Goal: Entertainment & Leisure: Browse casually

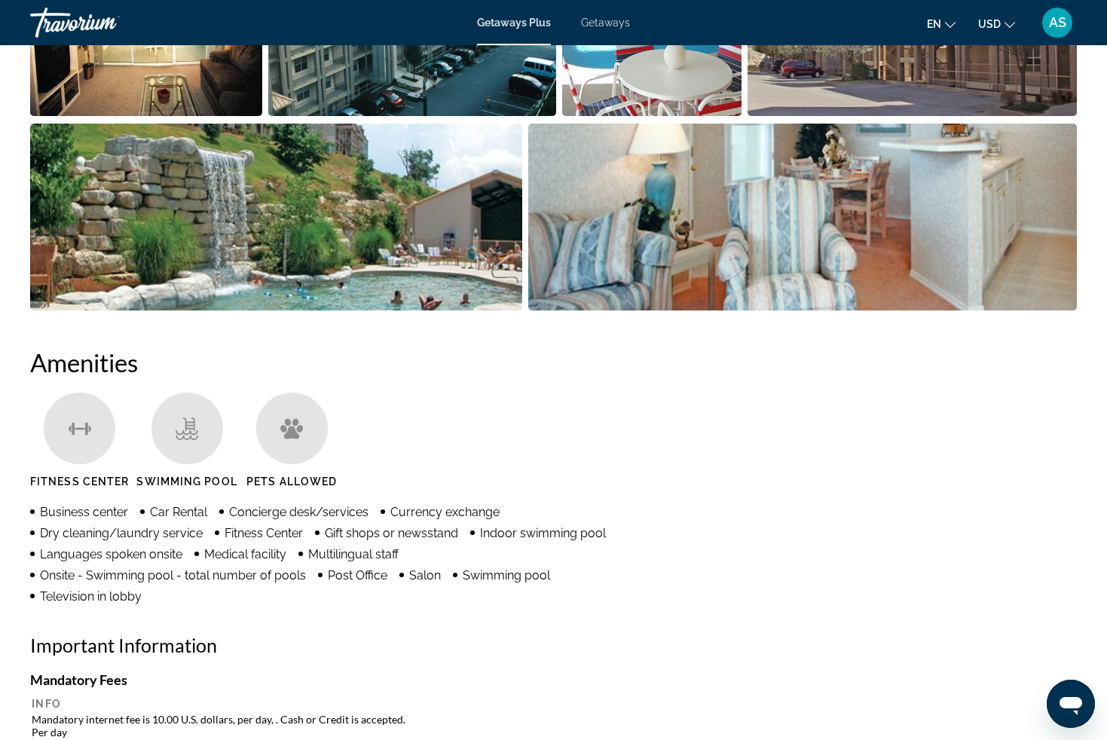
scroll to position [517, 0]
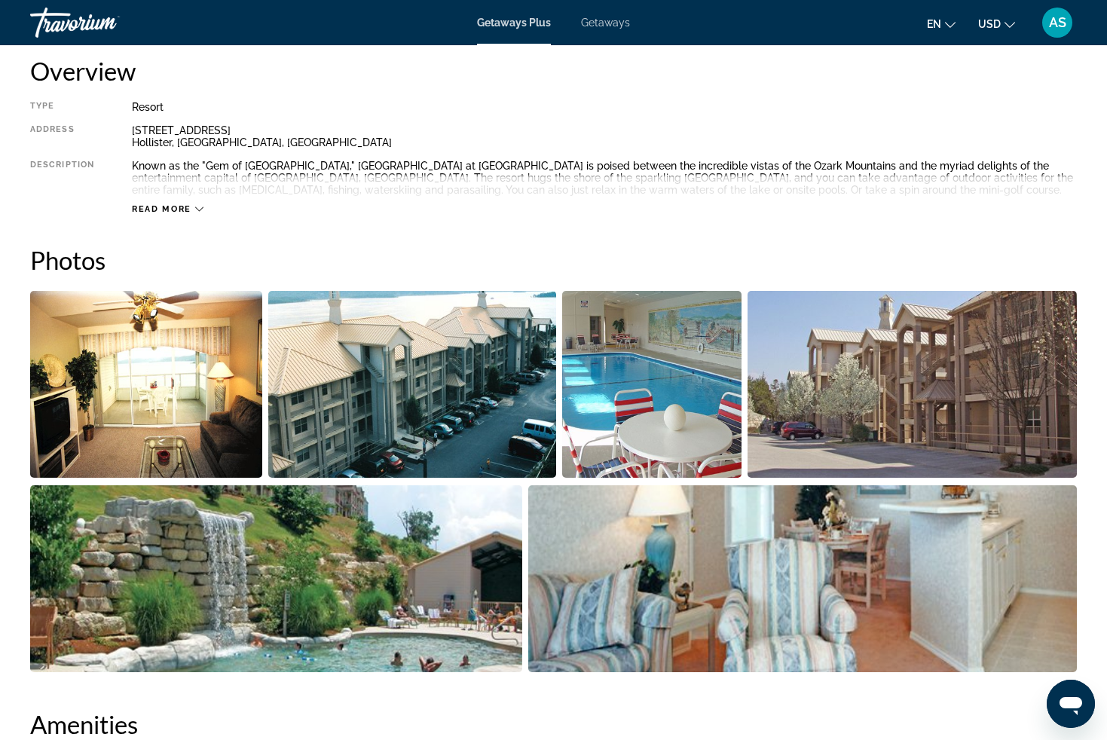
click at [176, 385] on img "Open full-screen image slider" at bounding box center [146, 384] width 232 height 187
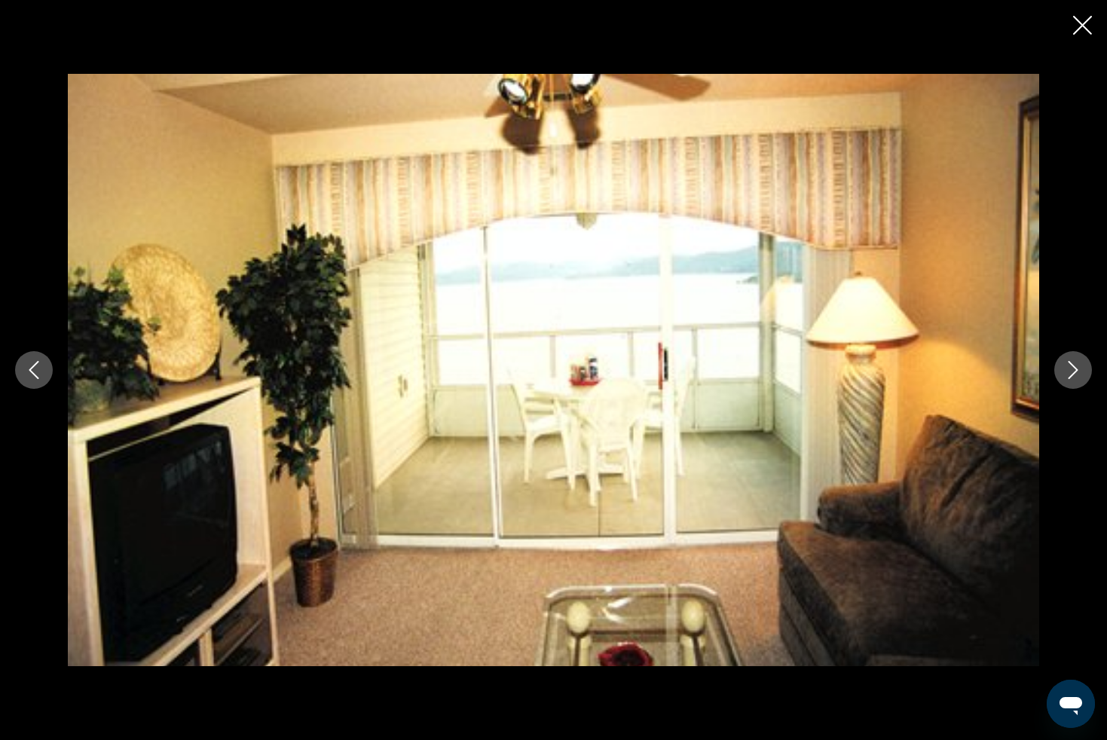
click at [1072, 373] on icon "Next image" at bounding box center [1073, 370] width 18 height 18
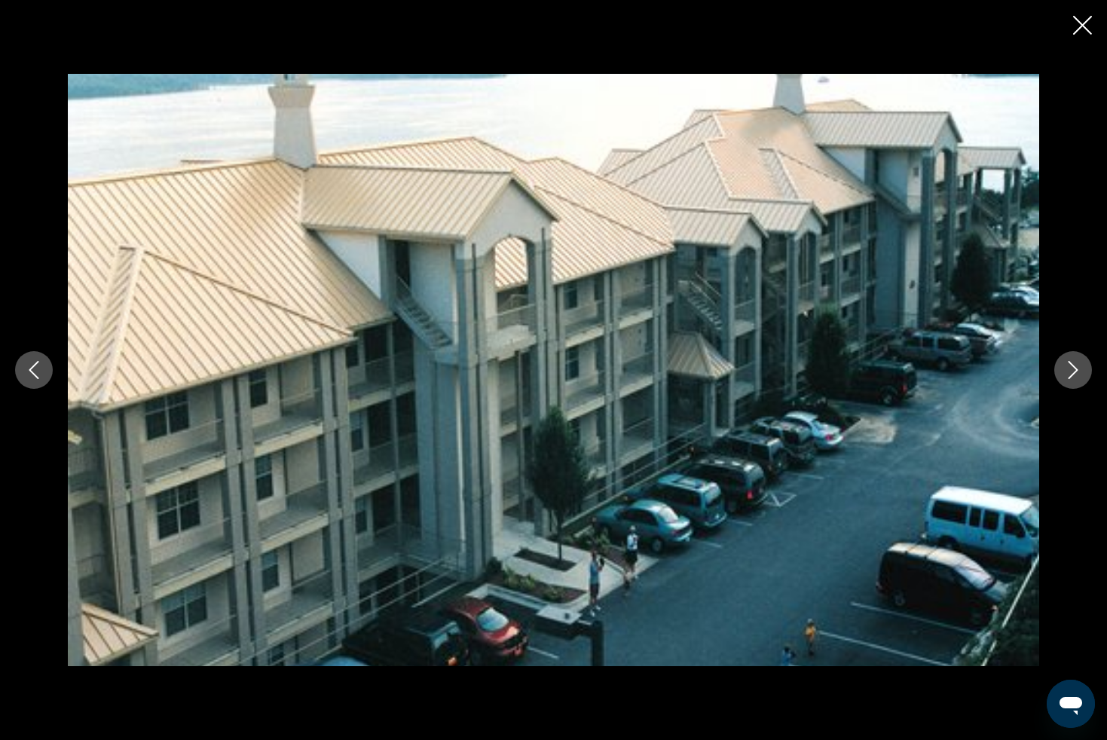
click at [1072, 373] on icon "Next image" at bounding box center [1073, 370] width 18 height 18
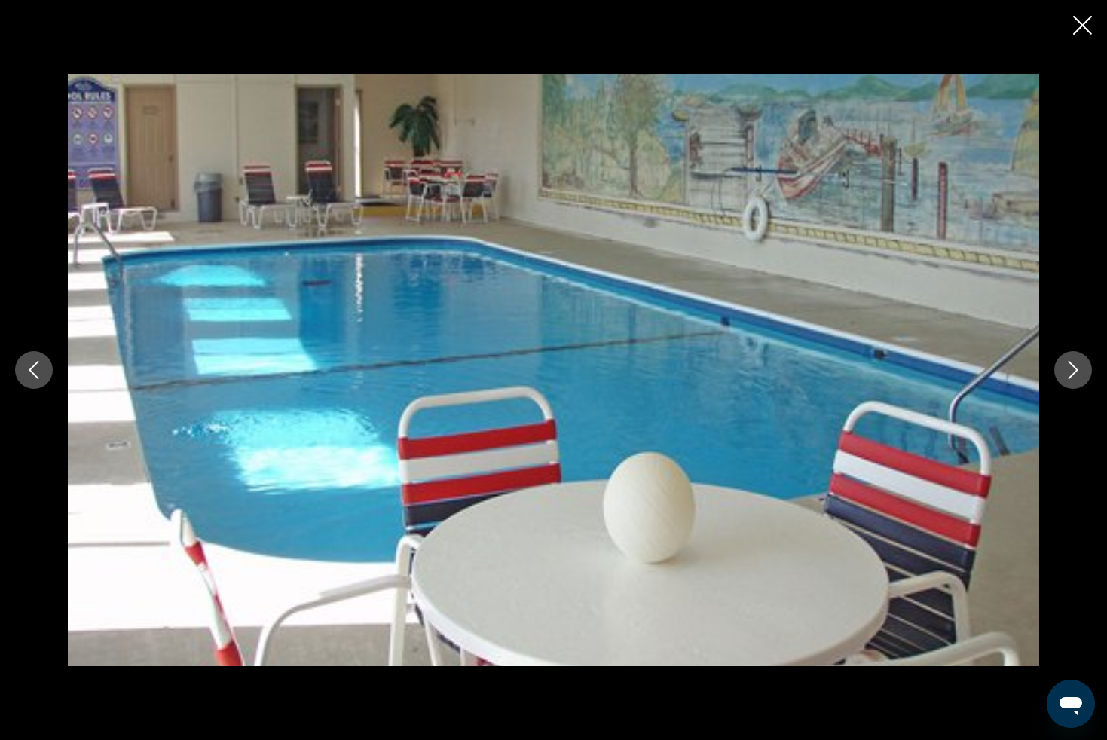
click at [1072, 373] on icon "Next image" at bounding box center [1073, 370] width 18 height 18
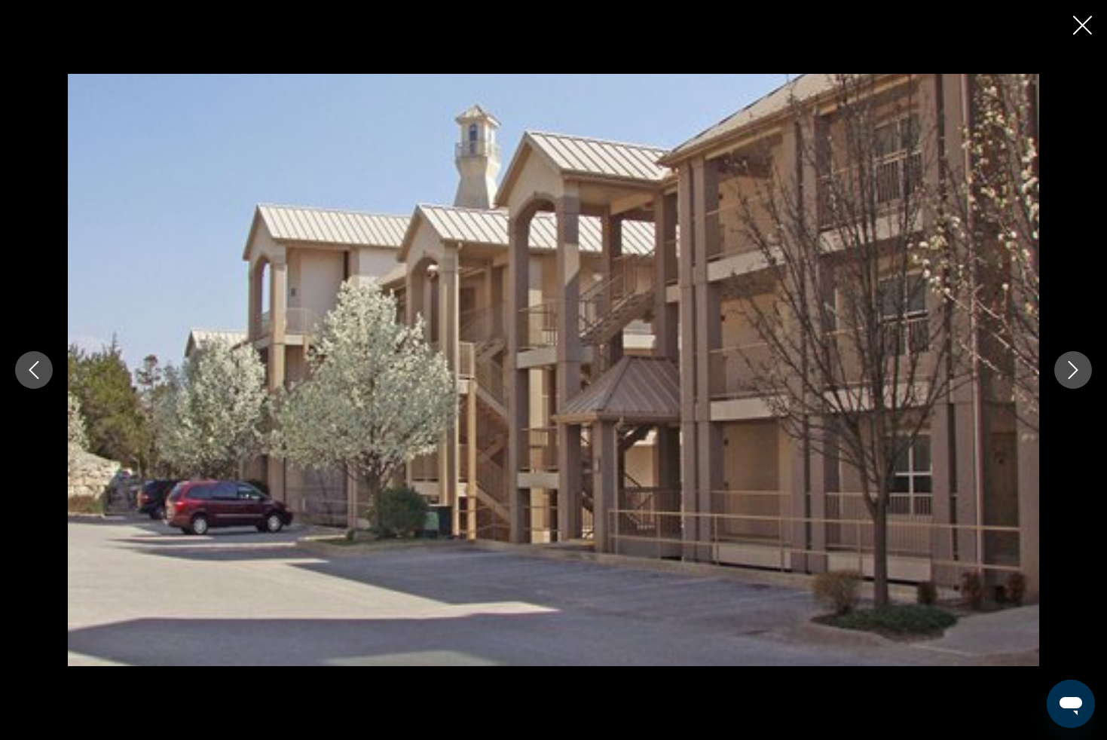
click at [1072, 373] on icon "Next image" at bounding box center [1073, 370] width 18 height 18
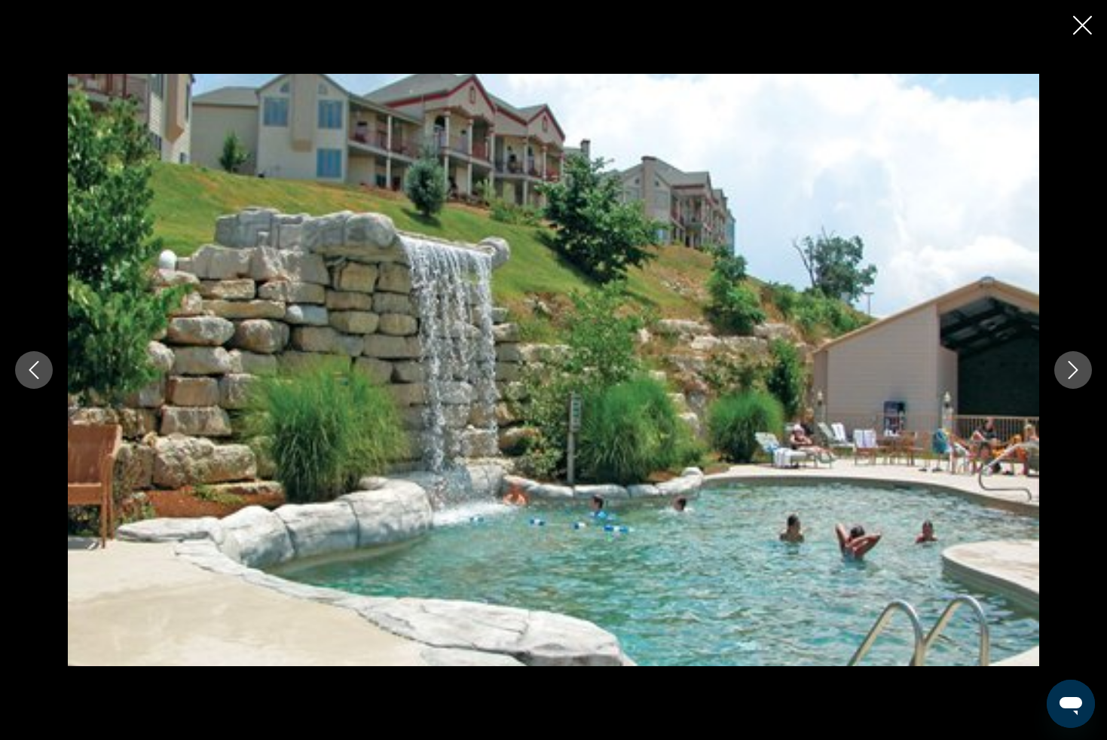
click at [1072, 373] on icon "Next image" at bounding box center [1073, 370] width 18 height 18
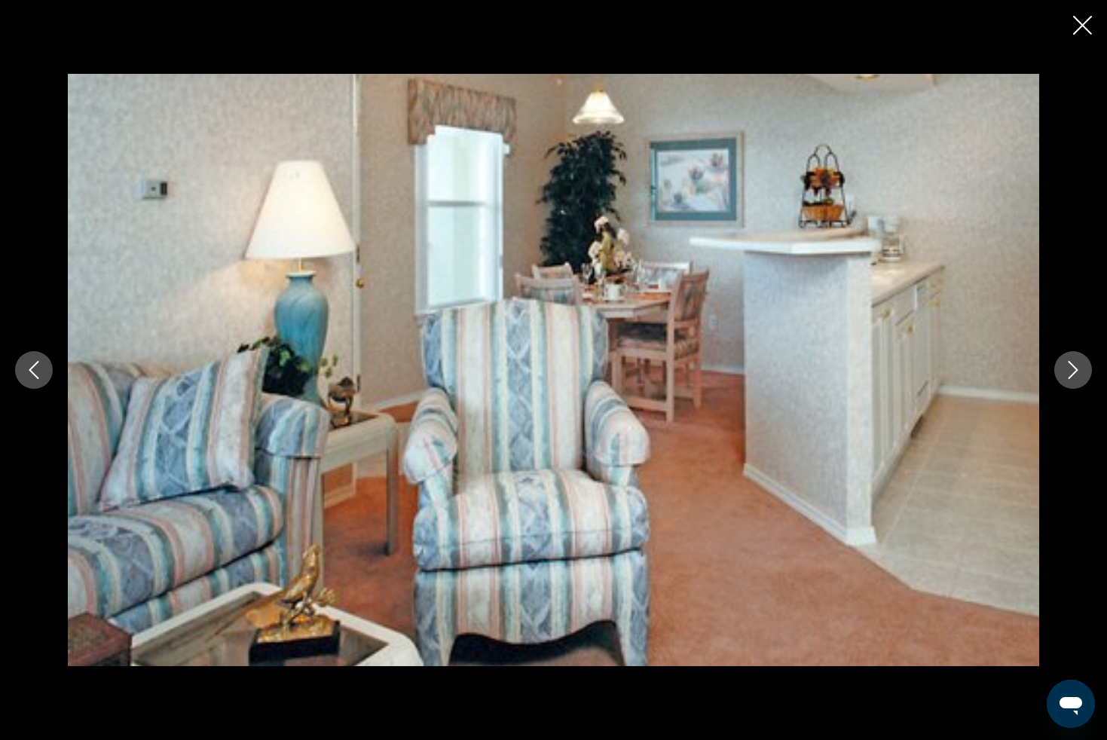
click at [1072, 373] on icon "Next image" at bounding box center [1073, 370] width 18 height 18
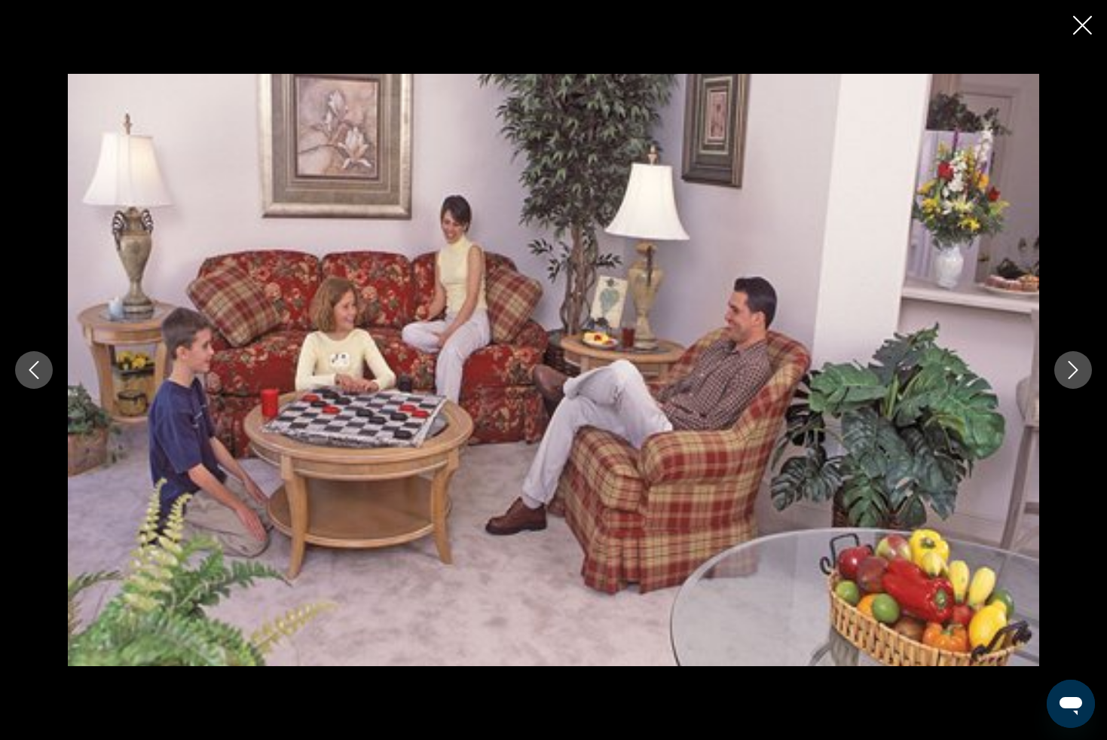
click at [1072, 373] on icon "Next image" at bounding box center [1073, 370] width 18 height 18
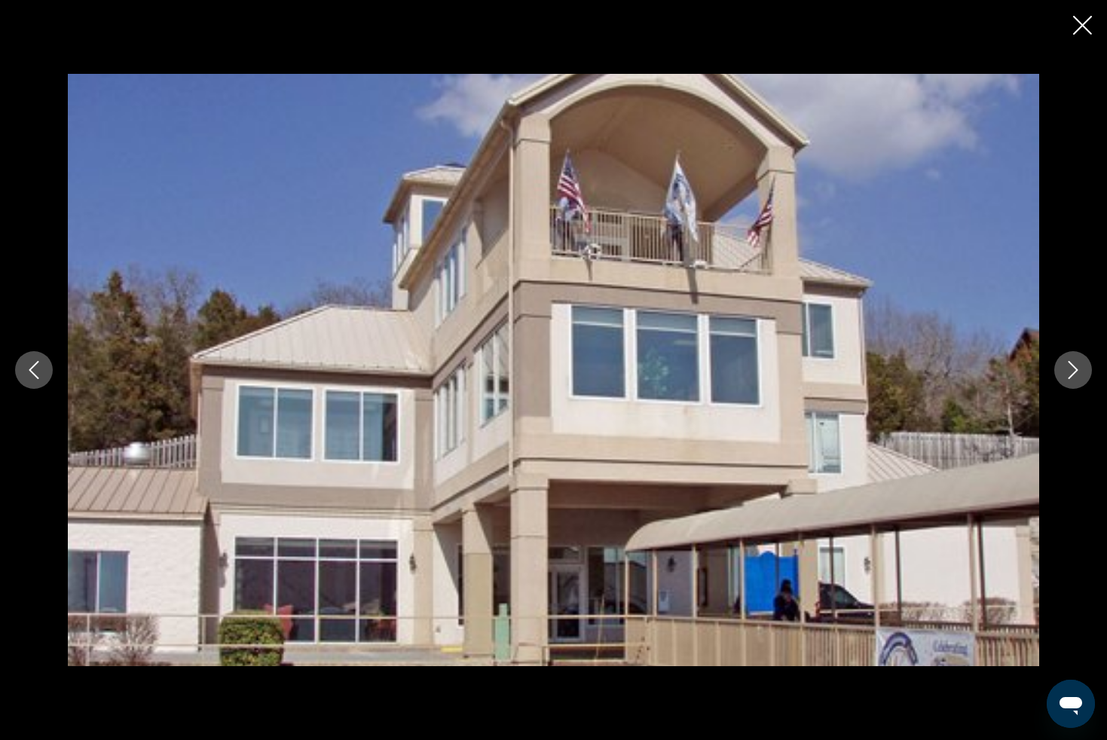
click at [1072, 373] on icon "Next image" at bounding box center [1073, 370] width 18 height 18
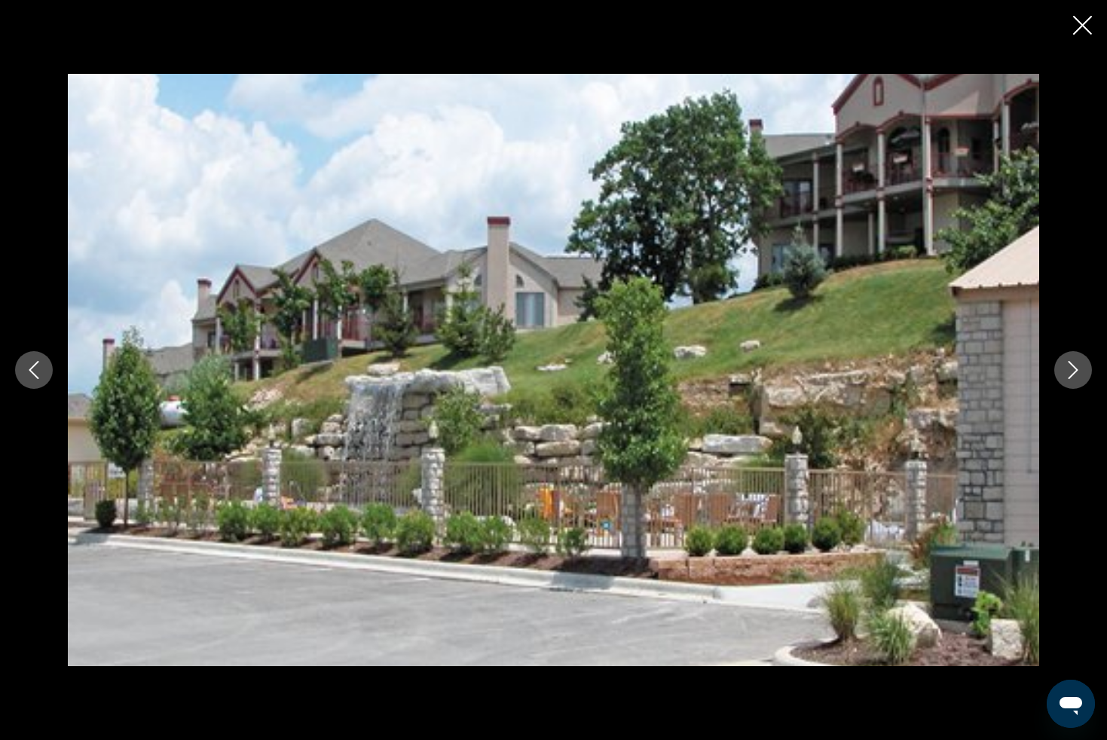
click at [1079, 26] on icon "Close slideshow" at bounding box center [1082, 25] width 19 height 19
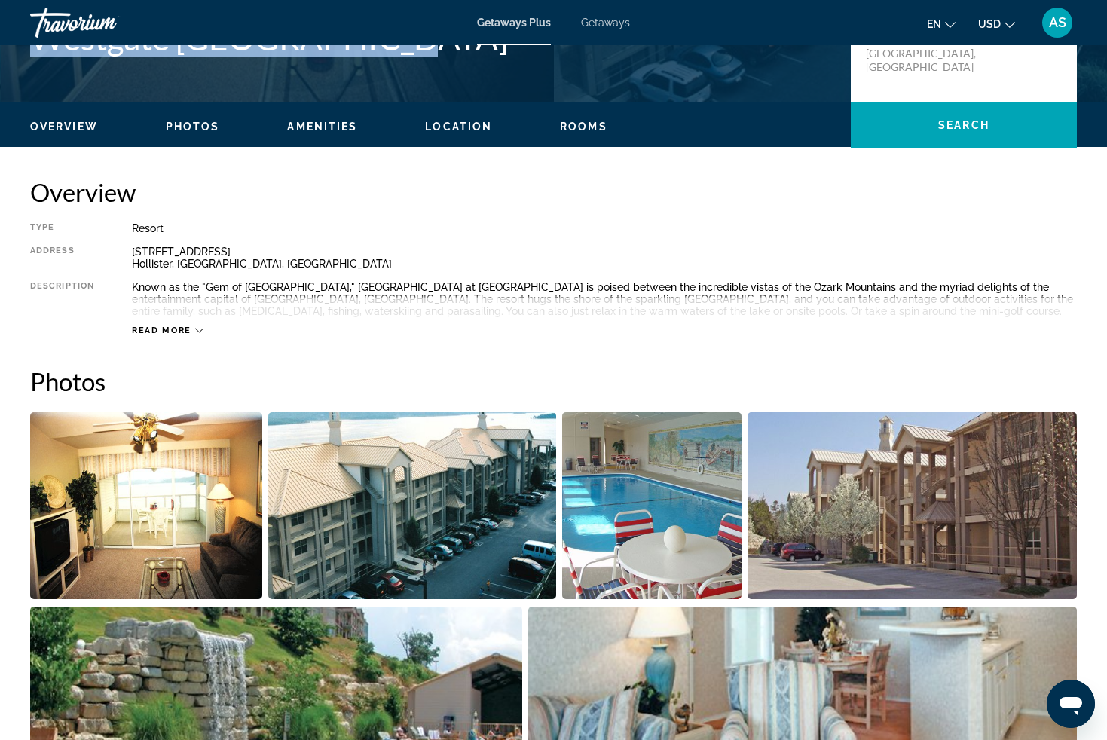
scroll to position [96, 0]
